Goal: Navigation & Orientation: Find specific page/section

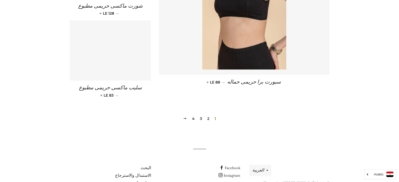
scroll to position [794, 0]
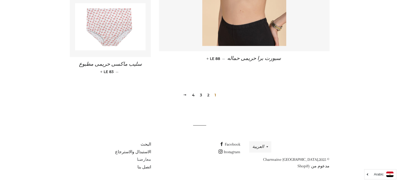
click at [147, 159] on link "معارضنا" at bounding box center [144, 159] width 14 height 5
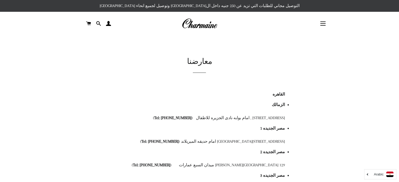
click at [319, 23] on button "التنقل في الموقع" at bounding box center [323, 23] width 13 height 13
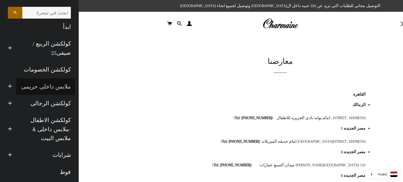
click at [55, 88] on link "ملابس داخلى حريمى" at bounding box center [45, 86] width 59 height 17
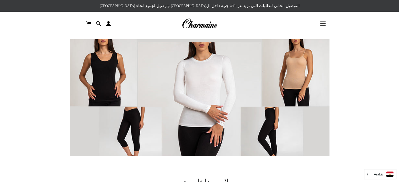
click at [322, 24] on span "button" at bounding box center [322, 23] width 5 height 1
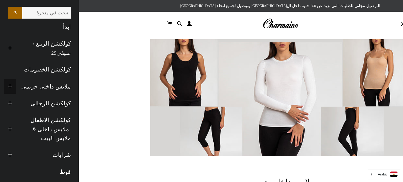
click at [12, 87] on span "button" at bounding box center [10, 86] width 4 height 7
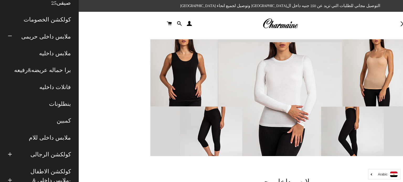
scroll to position [59, 0]
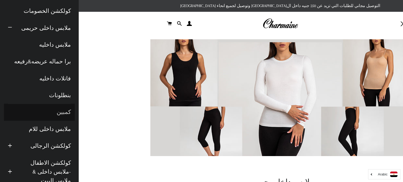
click at [65, 111] on link "كمبين" at bounding box center [39, 112] width 71 height 17
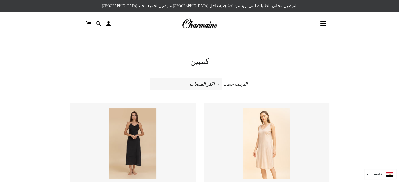
drag, startPoint x: 403, startPoint y: 42, endPoint x: 398, endPoint y: 32, distance: 11.6
click at [398, 32] on html "البحث ابدأ كولكشن الربيع / صيفى25 توسيع القائمة الفرعية كولكشن الربيع / صيفى25 …" at bounding box center [199, 153] width 399 height 306
click at [322, 23] on button "التنقل في الموقع" at bounding box center [323, 23] width 13 height 13
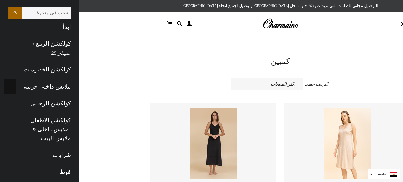
click at [16, 86] on button "توسيع القائمة الفرعية ملابس داخلى حريمى طي القائمة الفرعية ملابس داخلى حريمى" at bounding box center [10, 87] width 12 height 14
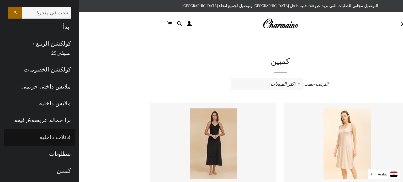
click at [63, 137] on link "فانلات داخليه" at bounding box center [39, 137] width 71 height 17
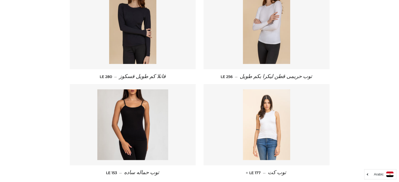
scroll to position [271, 0]
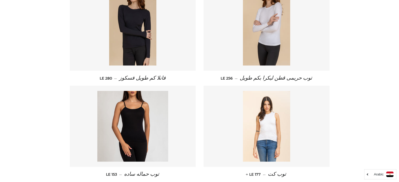
drag, startPoint x: 403, startPoint y: 45, endPoint x: 398, endPoint y: 134, distance: 88.3
click at [398, 134] on html "البحث ابدأ كولكشن الربيع / صيفى25 توسيع القائمة الفرعية كولكشن الربيع / صيفى25 …" at bounding box center [199, 9] width 399 height 560
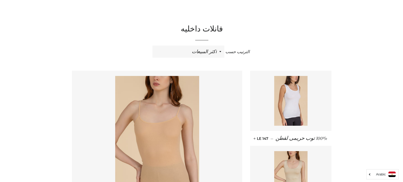
scroll to position [12, 0]
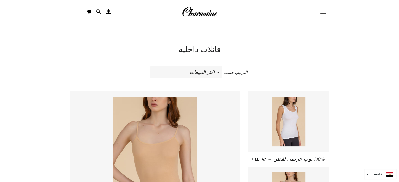
click at [325, 13] on button "التنقل في الموقع" at bounding box center [323, 11] width 13 height 13
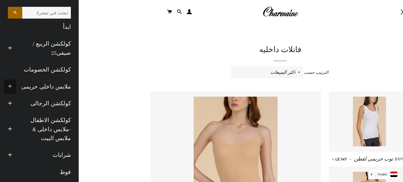
click at [12, 85] on span "button" at bounding box center [10, 86] width 4 height 7
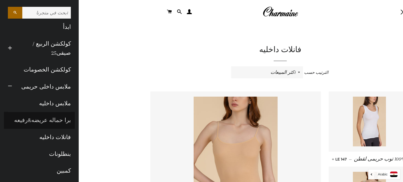
click at [52, 123] on link "برا حماله عريضه&رفيعه" at bounding box center [39, 120] width 71 height 17
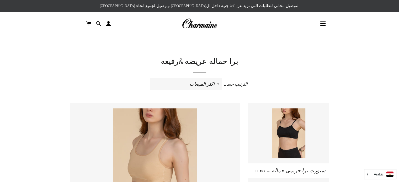
drag, startPoint x: 403, startPoint y: 36, endPoint x: 397, endPoint y: 24, distance: 12.9
click at [327, 24] on button "التنقل في الموقع" at bounding box center [323, 23] width 13 height 13
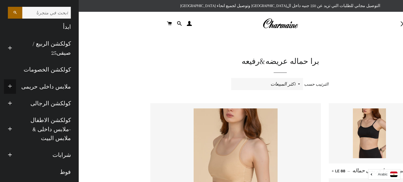
click at [12, 88] on span "button" at bounding box center [10, 86] width 4 height 7
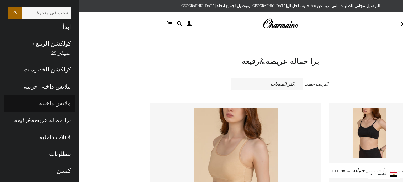
click at [60, 103] on link "ملابس داخليه" at bounding box center [39, 103] width 71 height 17
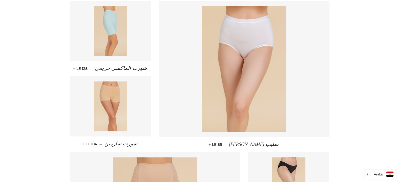
scroll to position [255, 0]
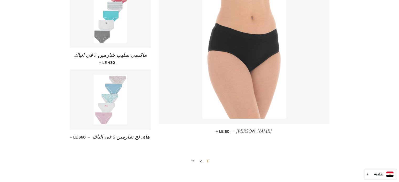
drag, startPoint x: 403, startPoint y: 30, endPoint x: 390, endPoint y: 151, distance: 120.9
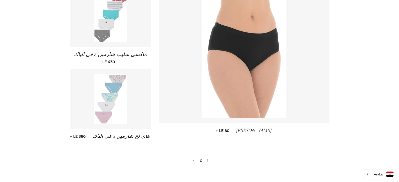
click at [202, 160] on link "2" at bounding box center [201, 161] width 6 height 8
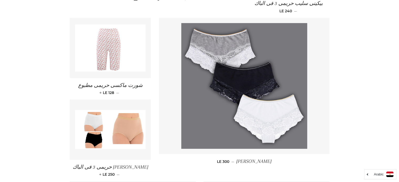
scroll to position [51, 0]
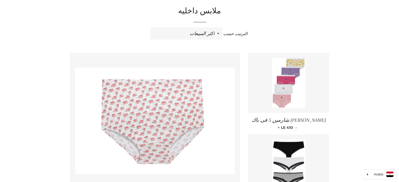
drag, startPoint x: 402, startPoint y: 33, endPoint x: 383, endPoint y: 31, distance: 18.5
